Goal: Information Seeking & Learning: Find specific fact

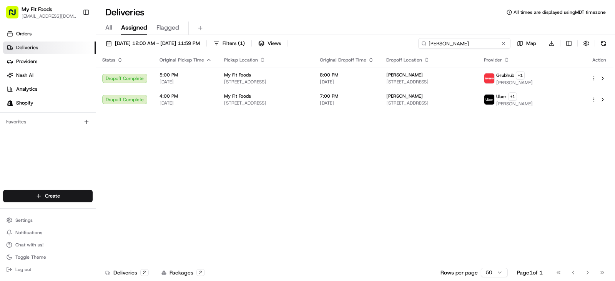
click at [486, 45] on input "[PERSON_NAME]" at bounding box center [464, 43] width 92 height 11
click at [503, 43] on button at bounding box center [504, 44] width 8 height 8
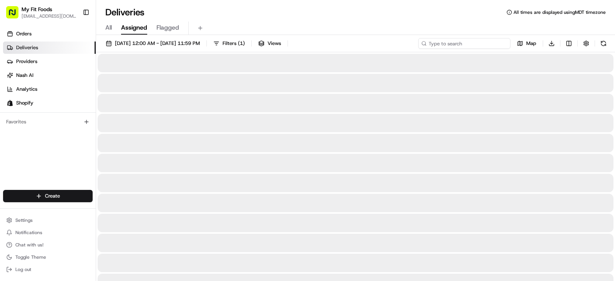
click at [484, 43] on input at bounding box center [464, 43] width 92 height 11
type input "7"
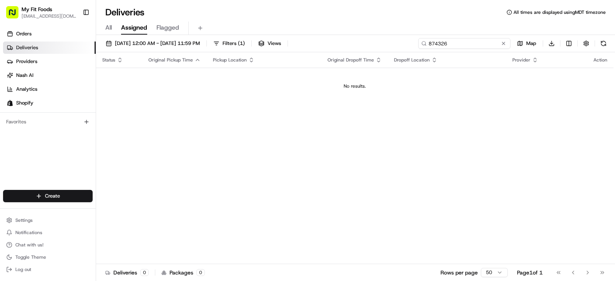
type input "874326"
